Goal: Task Accomplishment & Management: Use online tool/utility

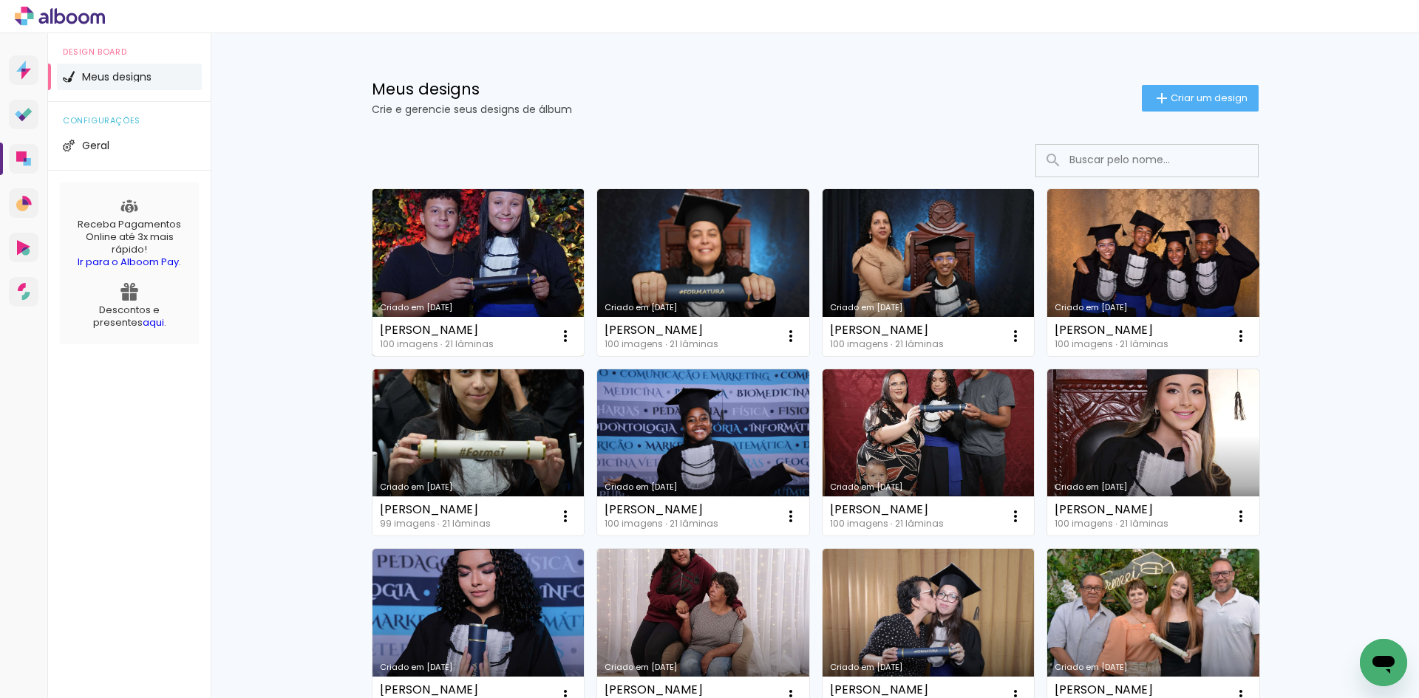
click at [485, 289] on link "Criado em [DATE]" at bounding box center [478, 272] width 212 height 167
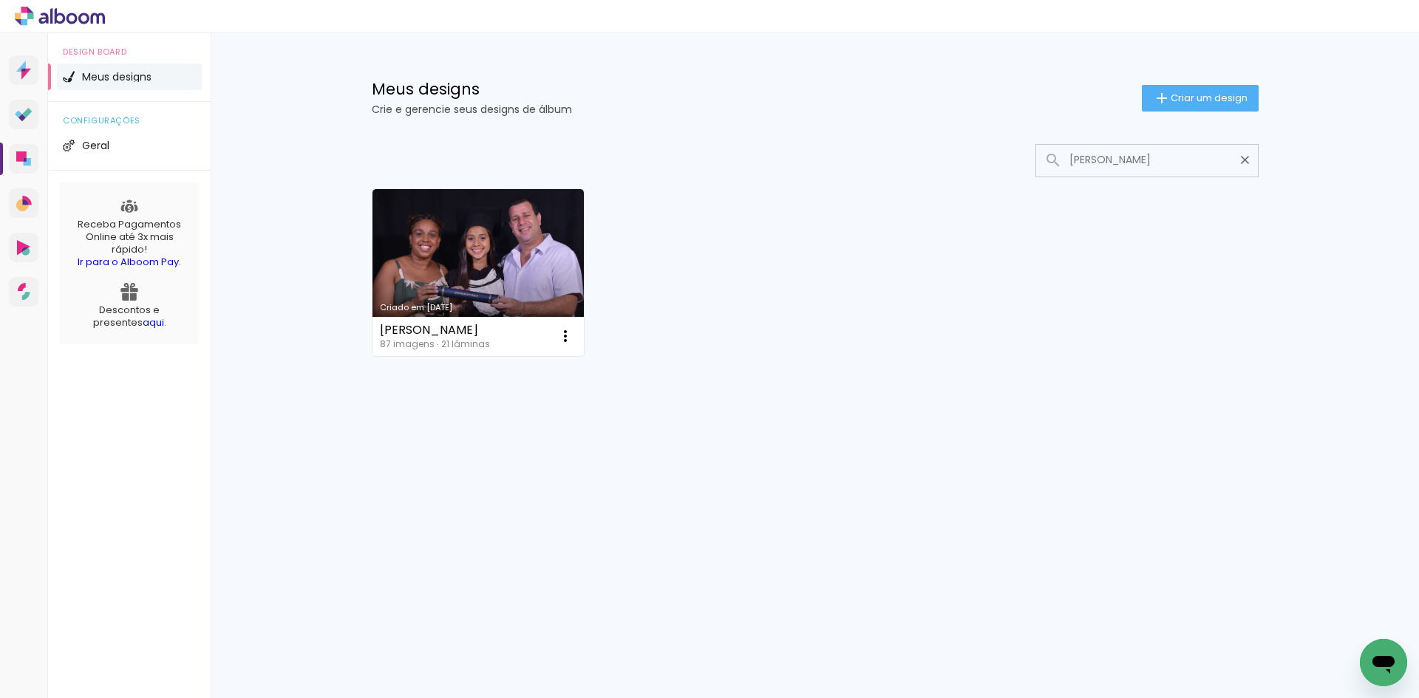
type input "ANA CLARA"
type paper-input "ANA CLARA"
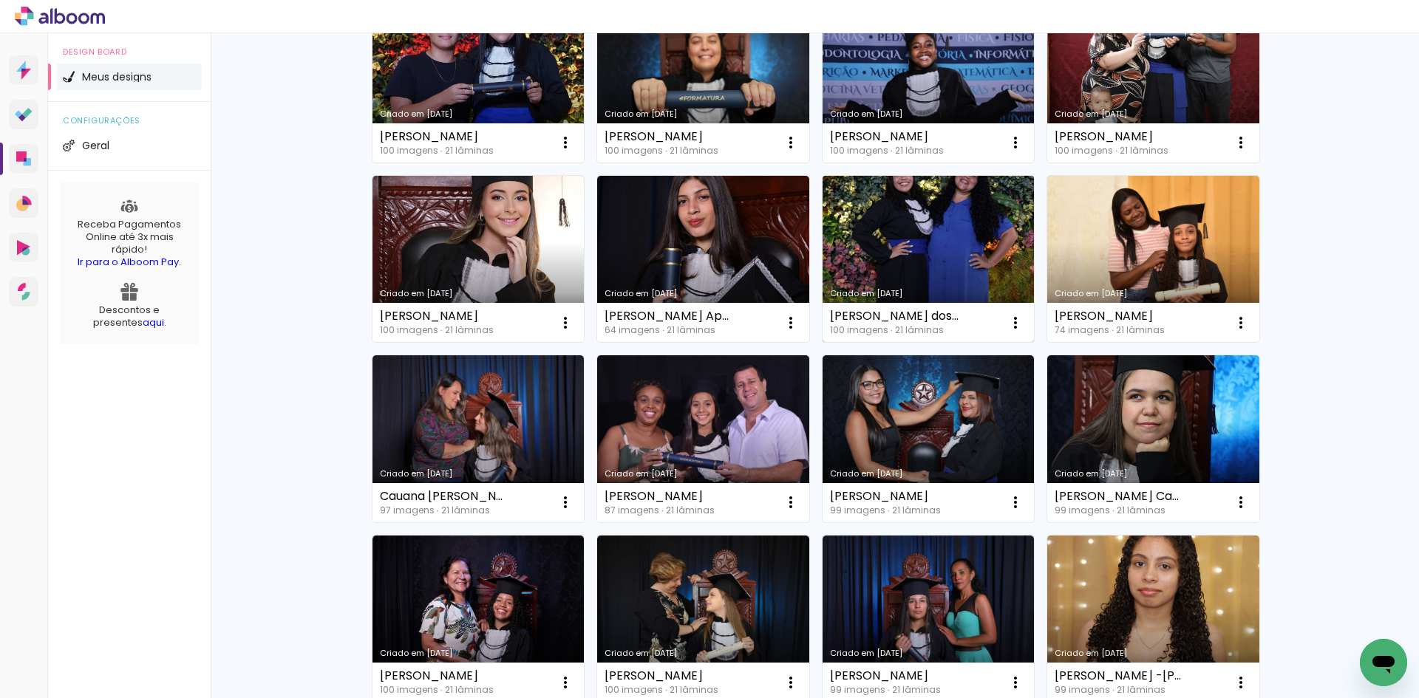
scroll to position [222, 0]
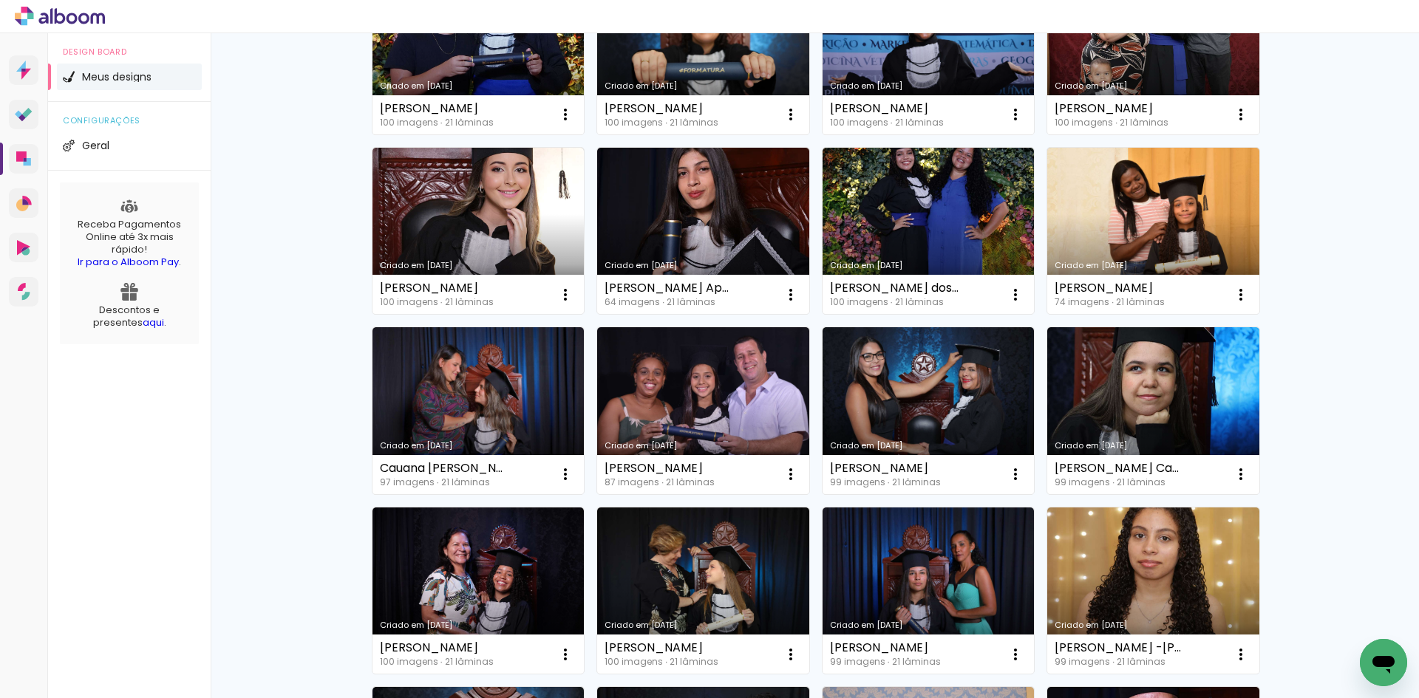
type input "ANA"
type paper-input "ANA"
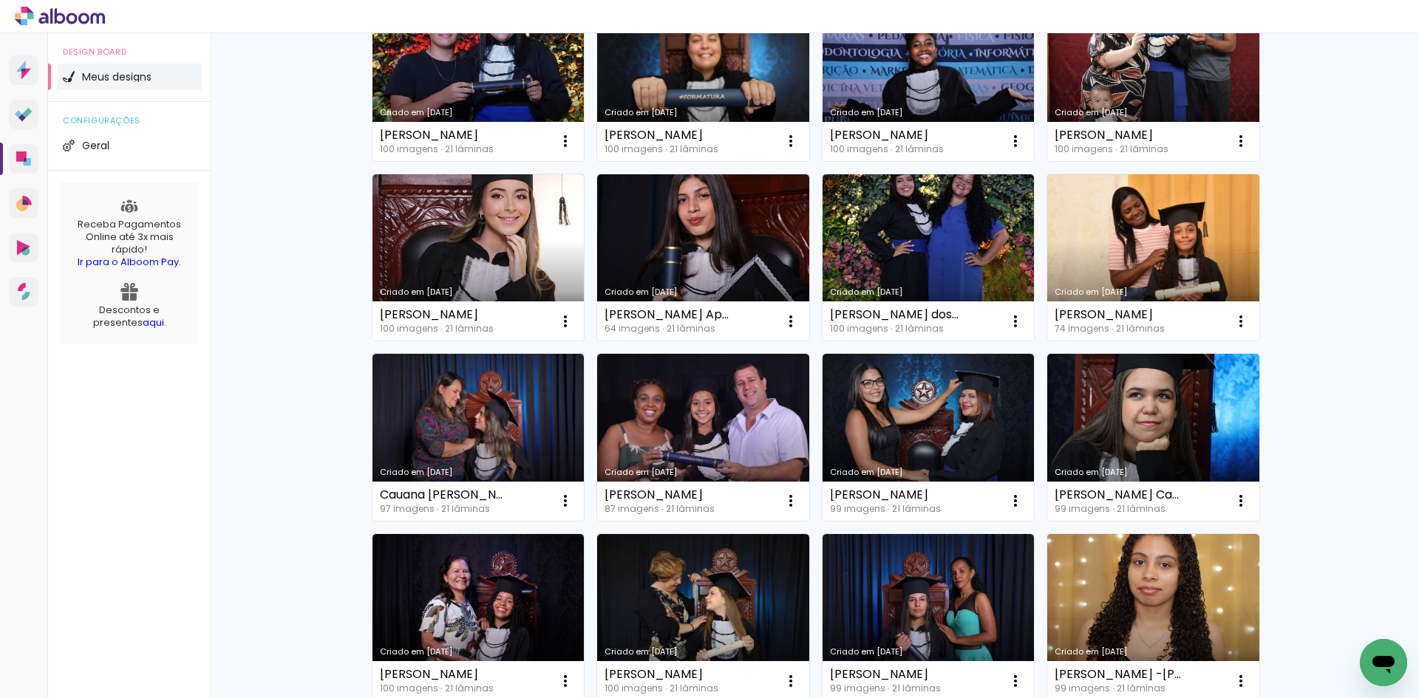
scroll to position [0, 0]
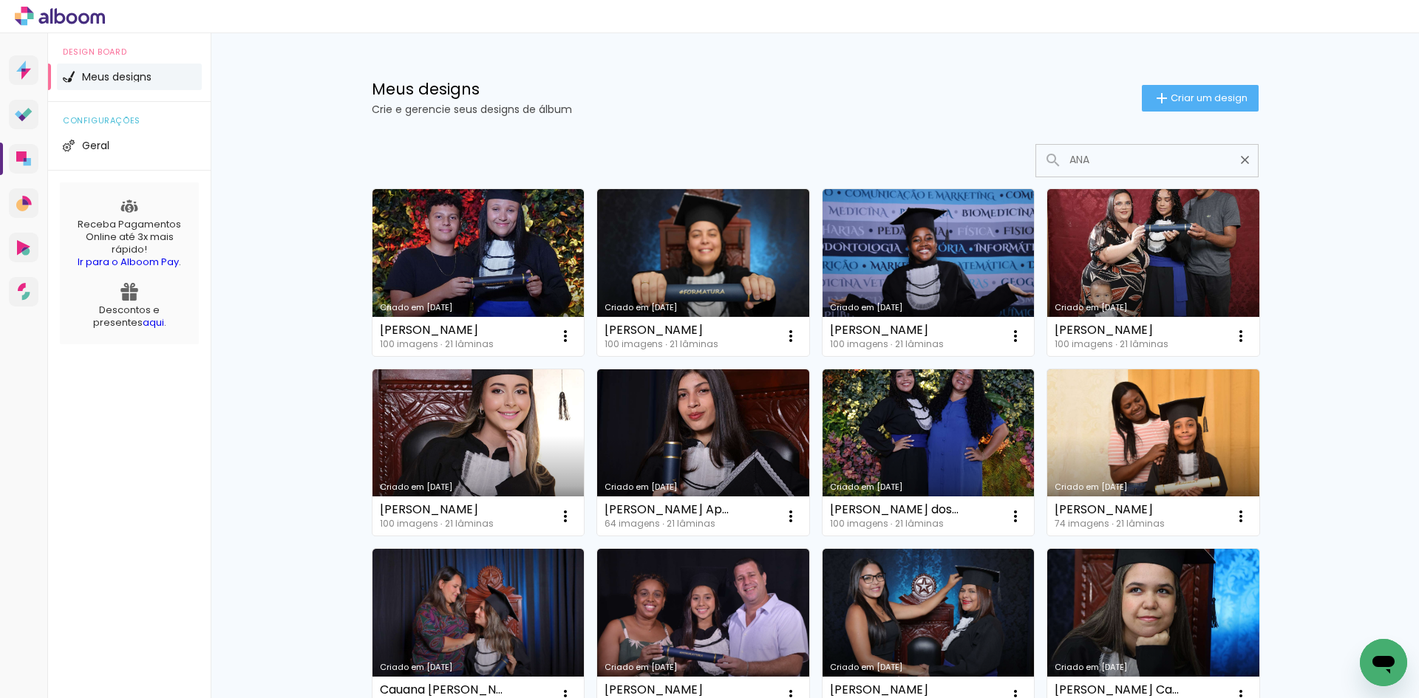
drag, startPoint x: 1070, startPoint y: 160, endPoint x: 859, endPoint y: 181, distance: 211.6
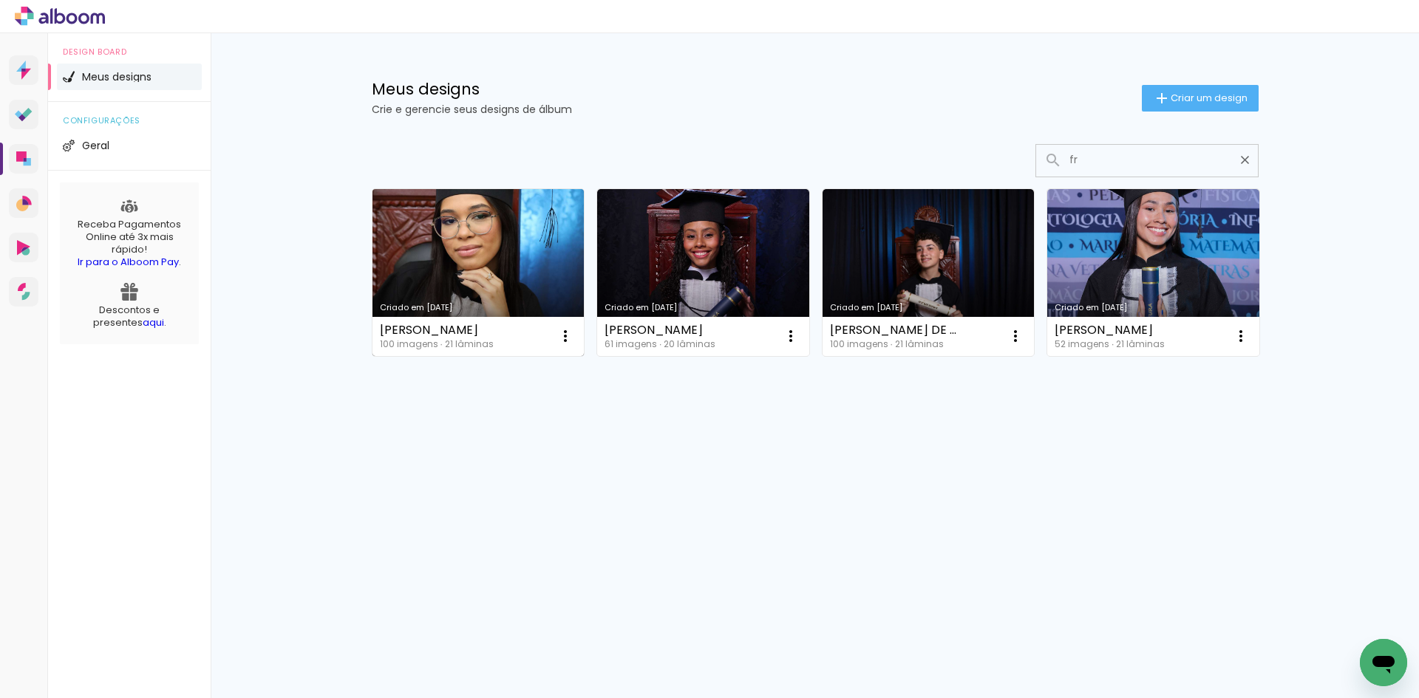
type input "fr"
type paper-input "fr"
click at [463, 290] on link "Criado em 19/08/25" at bounding box center [478, 272] width 212 height 167
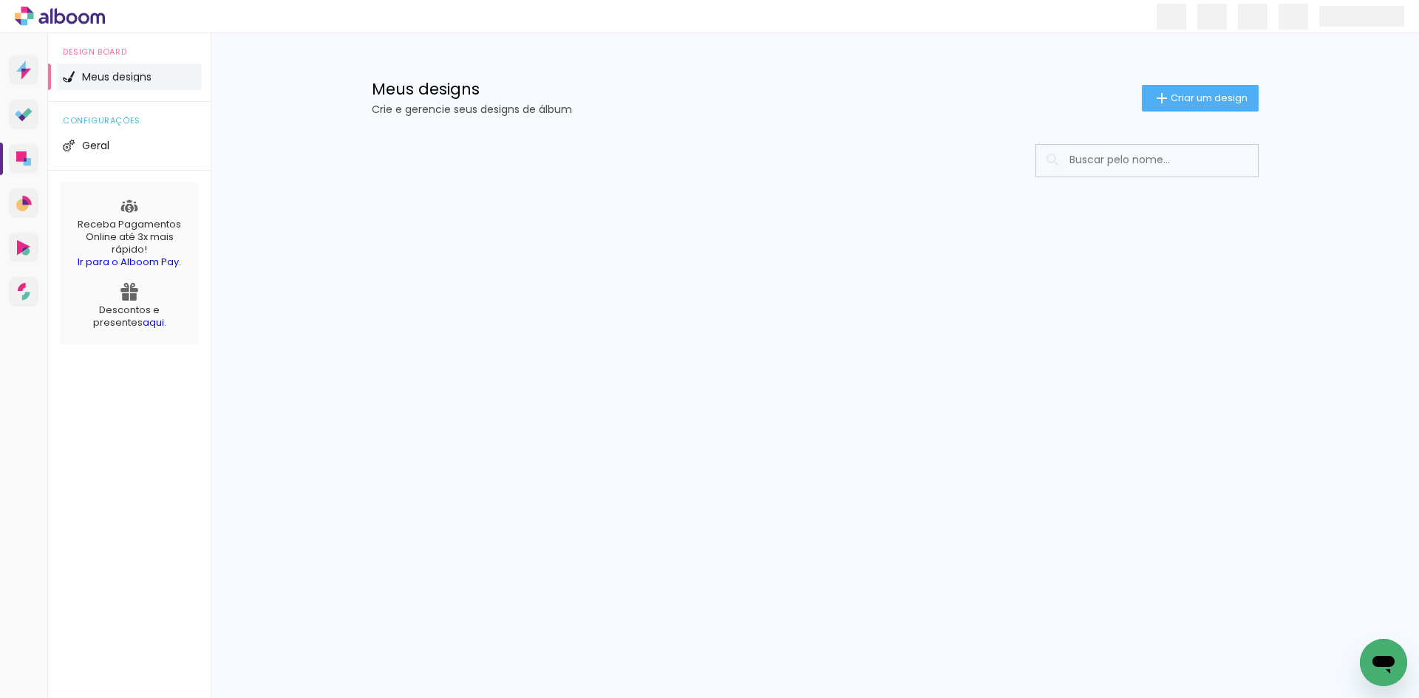
click at [1172, 147] on input at bounding box center [1167, 160] width 211 height 30
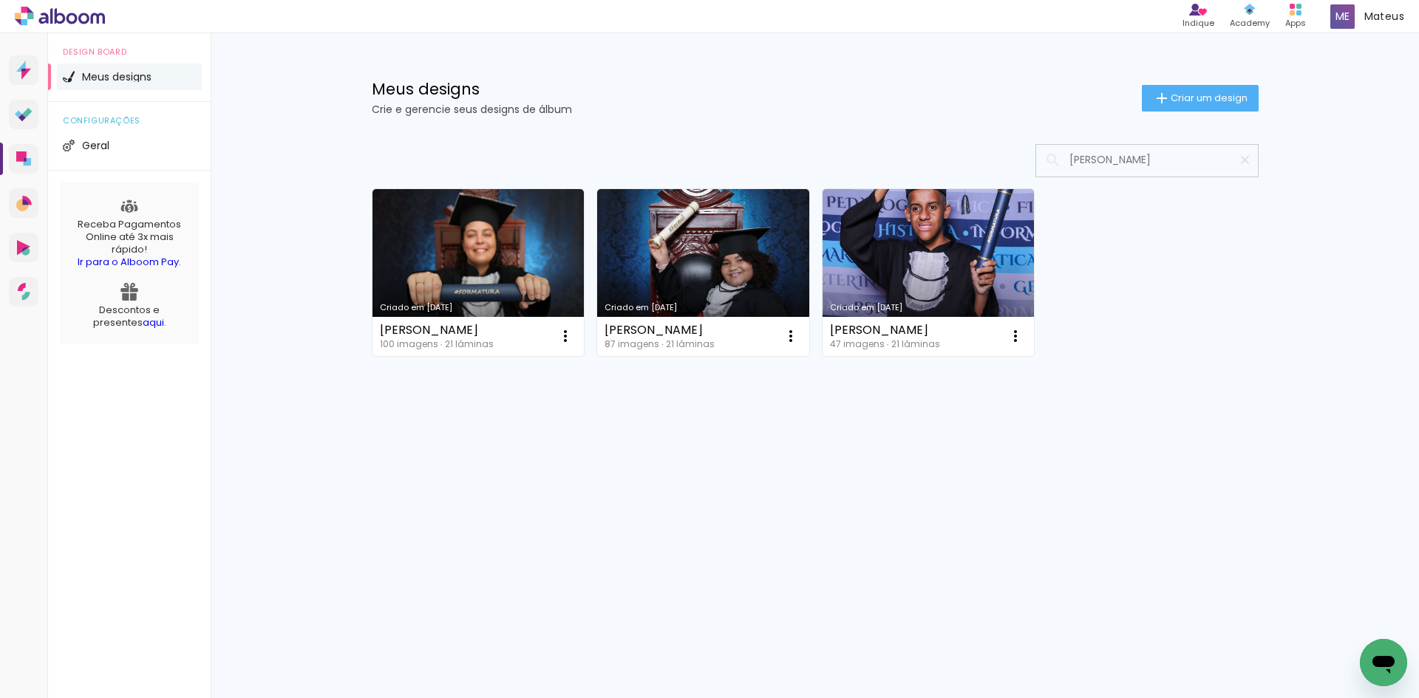
type input "nunes"
type paper-input "nunes"
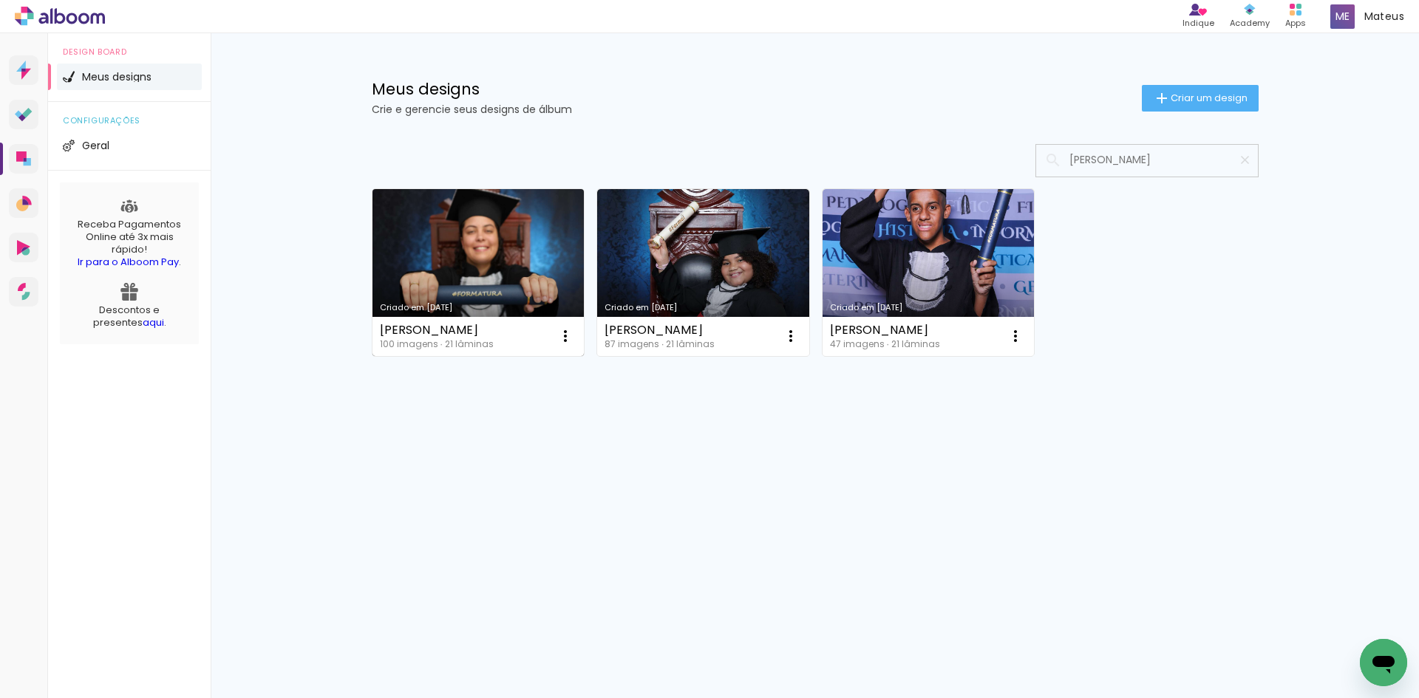
click at [443, 271] on link "Criado em [DATE]" at bounding box center [478, 272] width 212 height 167
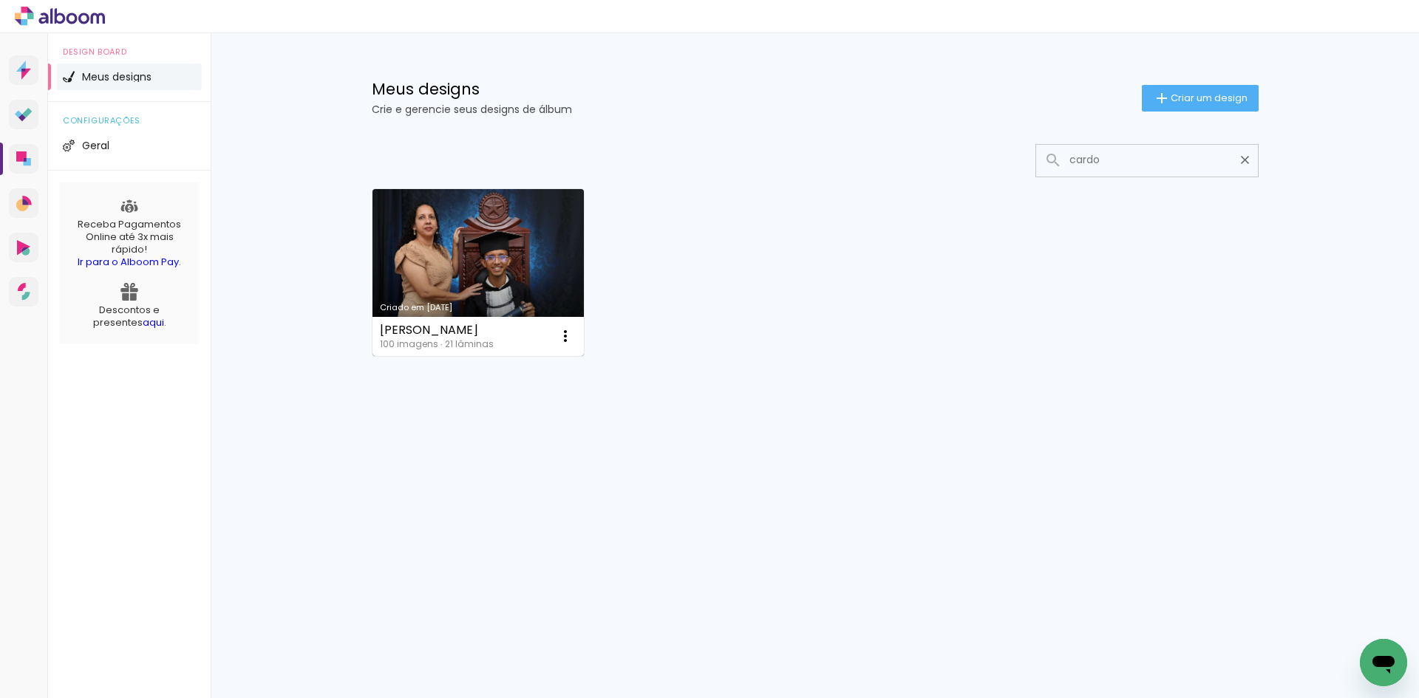
type input "cardo"
type paper-input "cardo"
click at [448, 288] on link "Criado em [DATE]" at bounding box center [478, 272] width 212 height 167
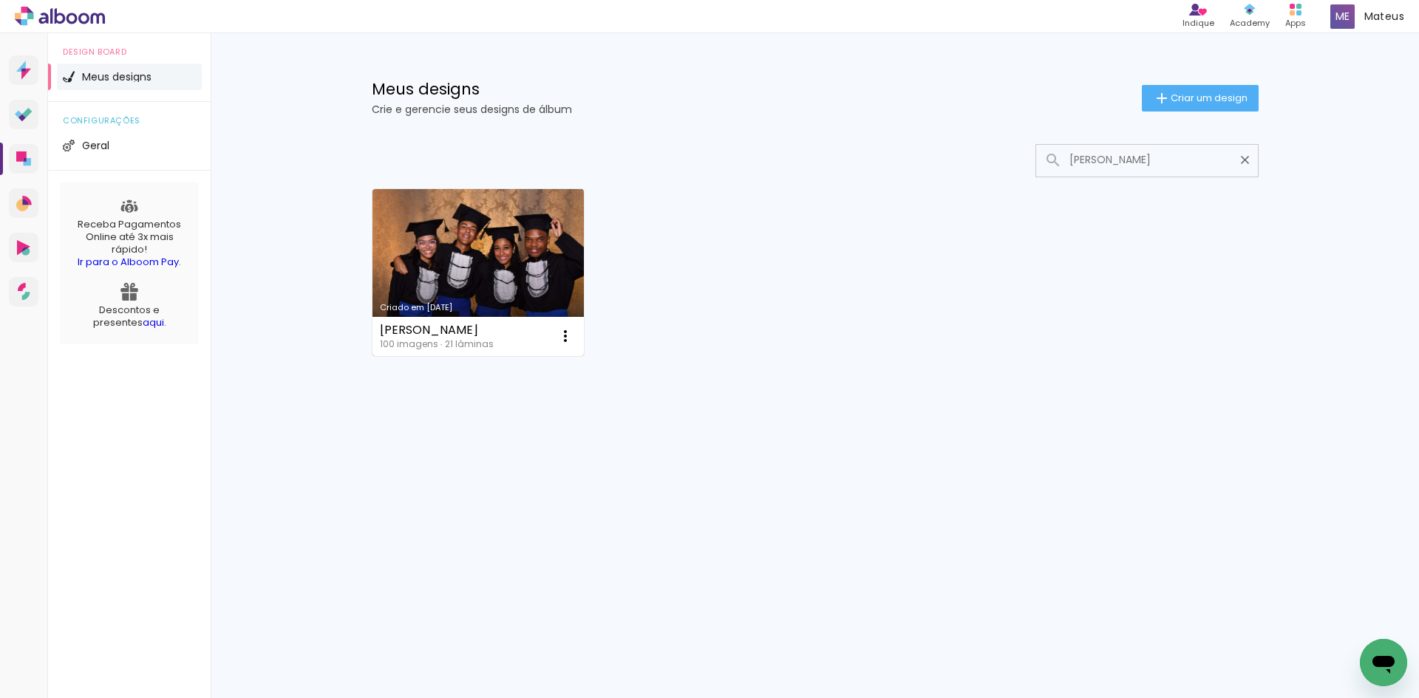
type input "ramos ro"
type paper-input "ramos ro"
click at [486, 248] on link "Criado em [DATE]" at bounding box center [478, 272] width 212 height 167
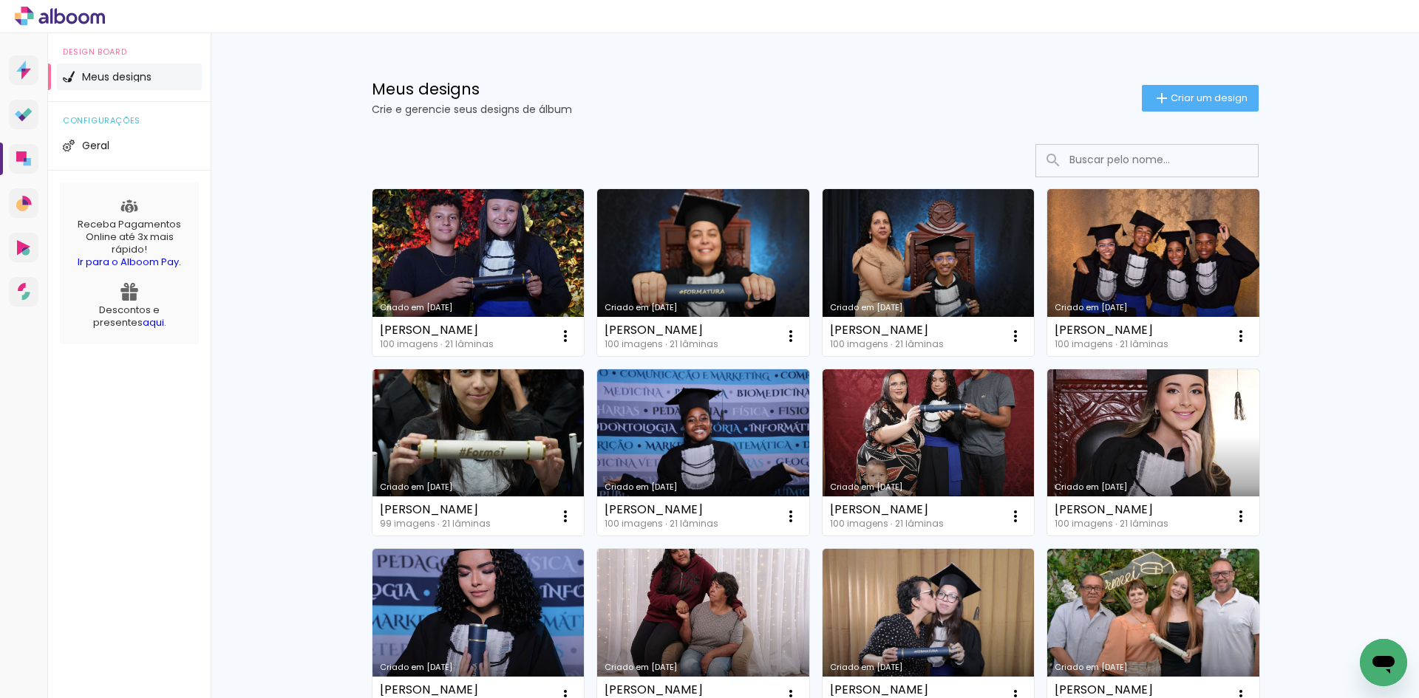
click at [1121, 167] on input at bounding box center [1167, 160] width 211 height 30
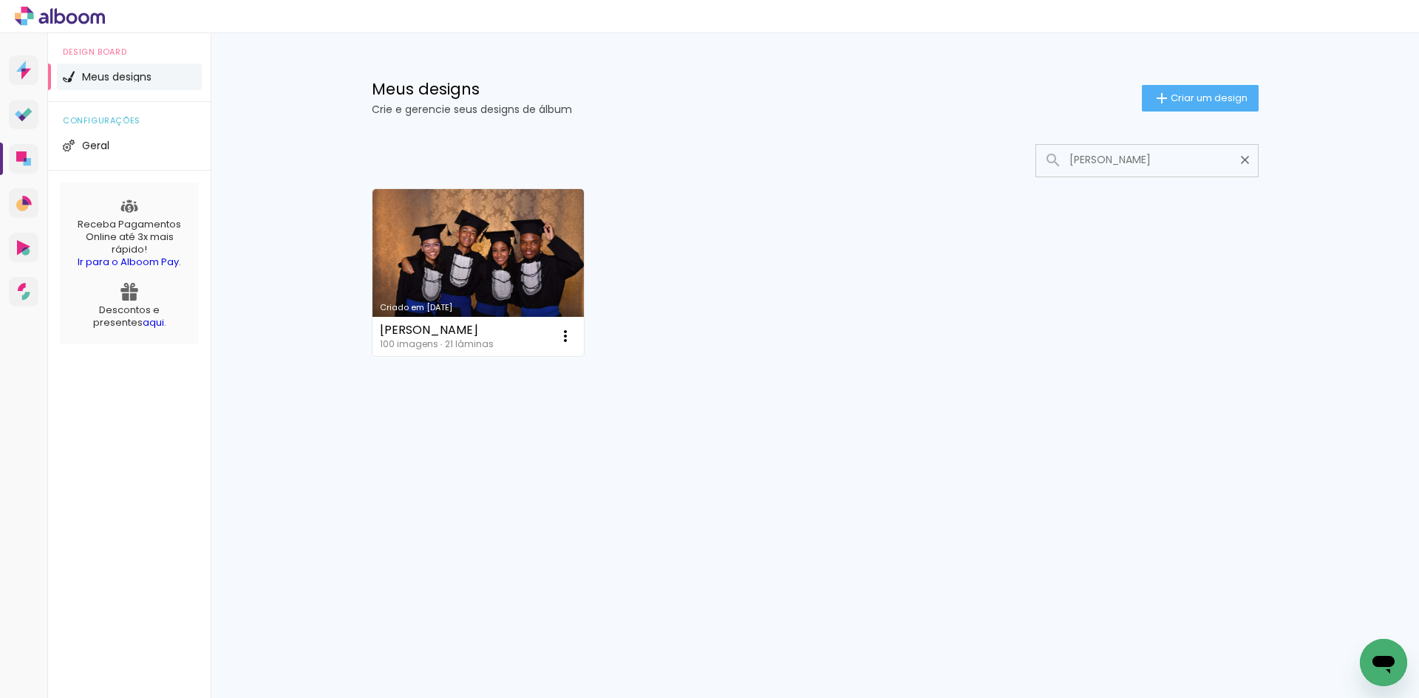
type input "ramos ro"
type paper-input "ramos ro"
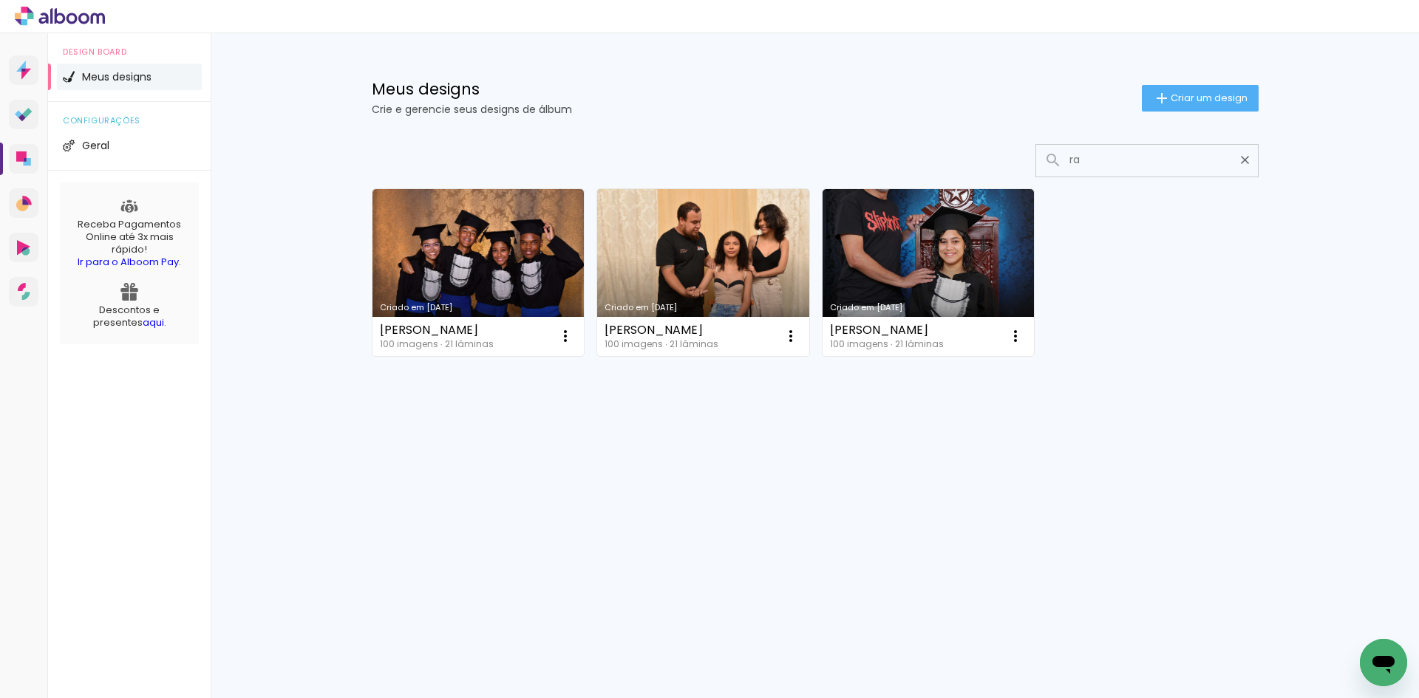
type input "r"
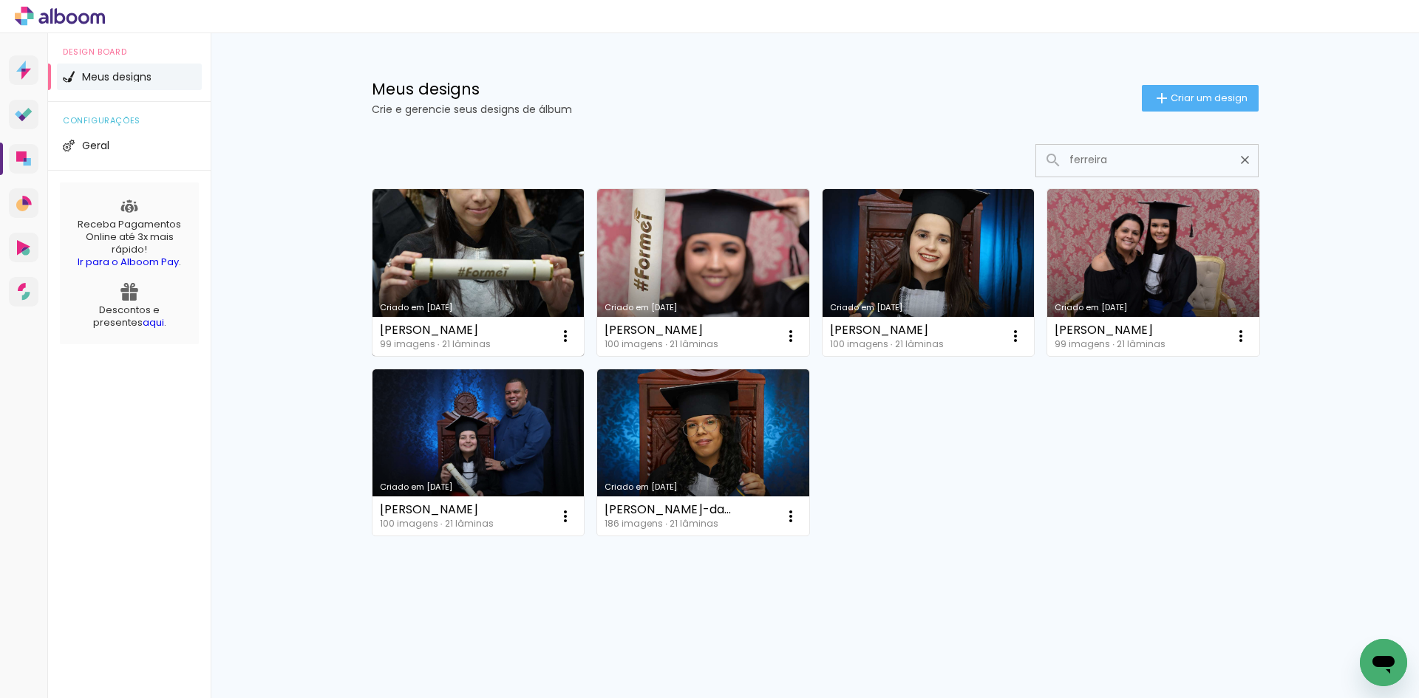
type input "ferreira"
type paper-input "ferreira"
click at [513, 273] on link "Criado em [DATE]" at bounding box center [478, 272] width 212 height 167
